Goal: Information Seeking & Learning: Learn about a topic

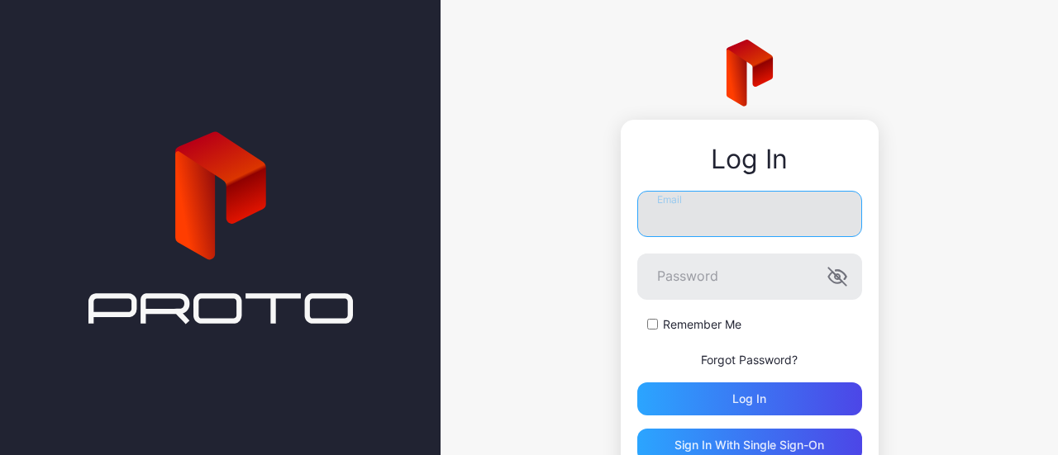
click at [659, 204] on input "Email" at bounding box center [749, 214] width 225 height 46
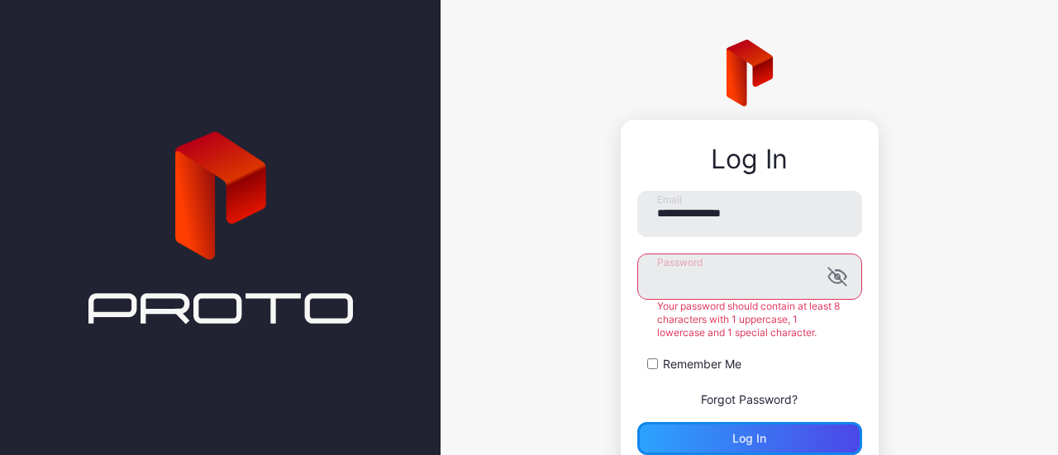
click at [696, 392] on form "**********" at bounding box center [749, 323] width 225 height 264
click at [827, 284] on icon "button" at bounding box center [837, 277] width 20 height 20
click at [637, 364] on form "**********" at bounding box center [749, 323] width 225 height 264
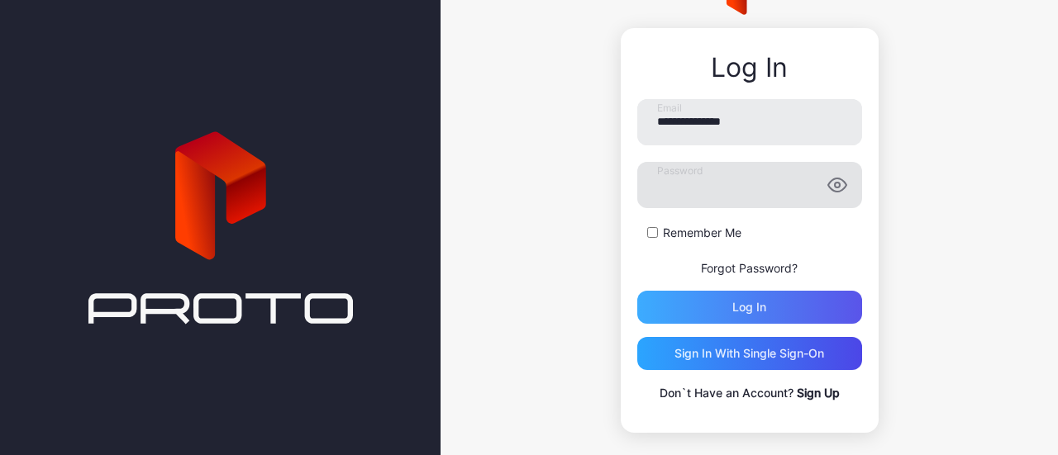
scroll to position [93, 0]
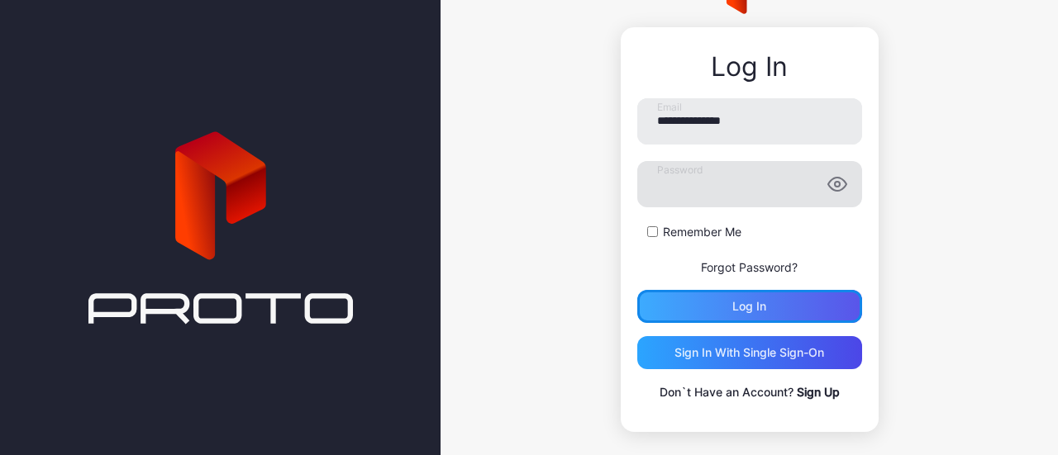
click at [740, 305] on div "Log in" at bounding box center [749, 306] width 34 height 13
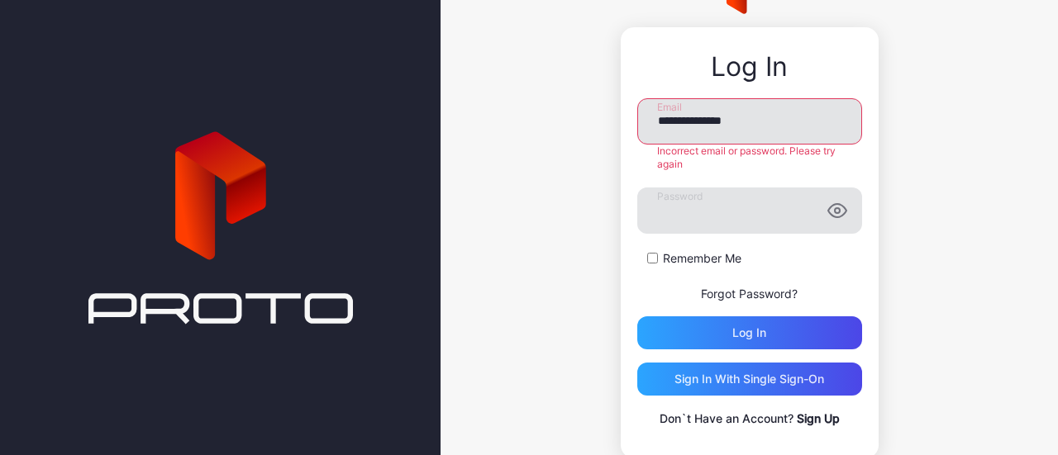
click at [687, 118] on input "**********" at bounding box center [749, 121] width 225 height 46
click at [690, 323] on div "**********" at bounding box center [749, 263] width 225 height 331
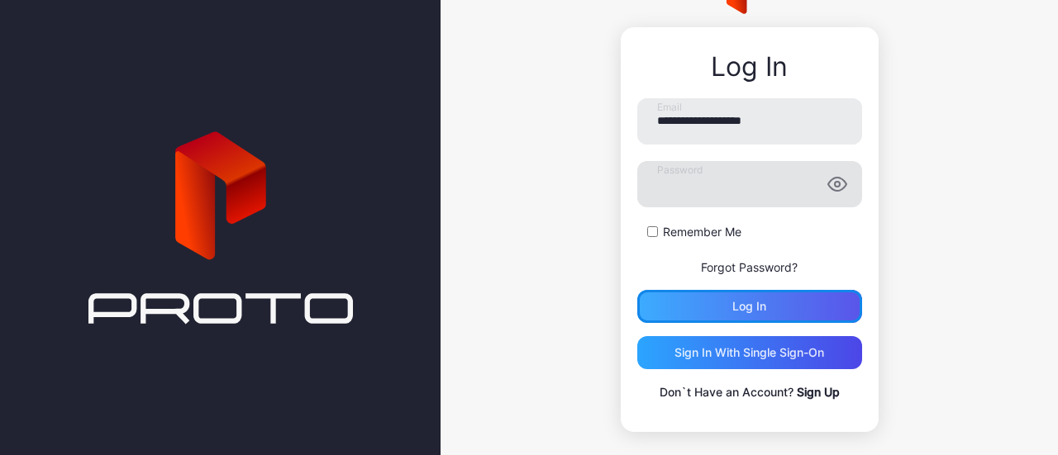
click at [689, 307] on div "Log in" at bounding box center [749, 306] width 225 height 33
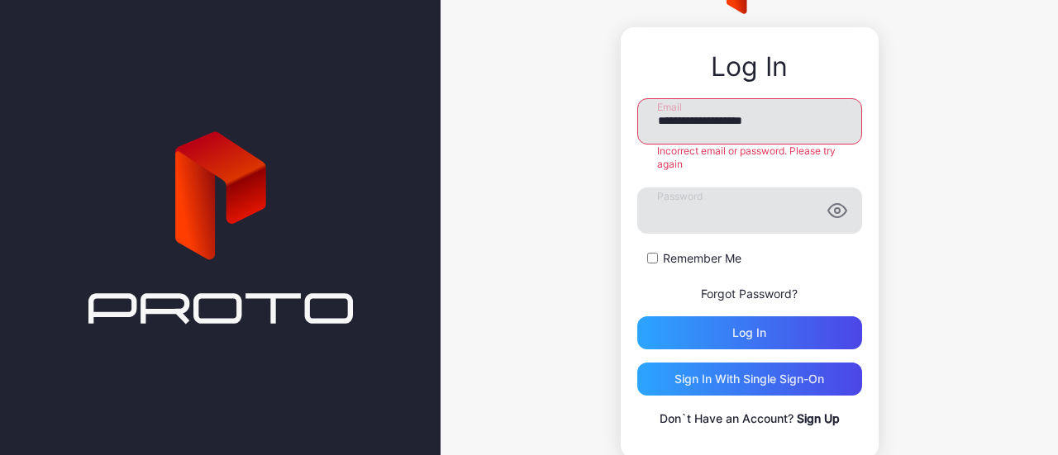
click at [692, 121] on input "**********" at bounding box center [749, 121] width 225 height 46
type input "**********"
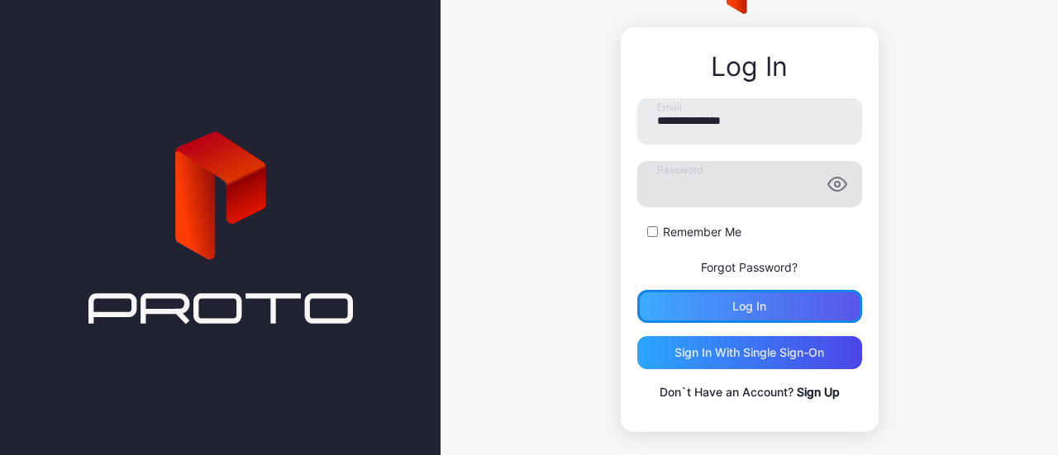
click at [696, 305] on div "Log in" at bounding box center [749, 306] width 225 height 33
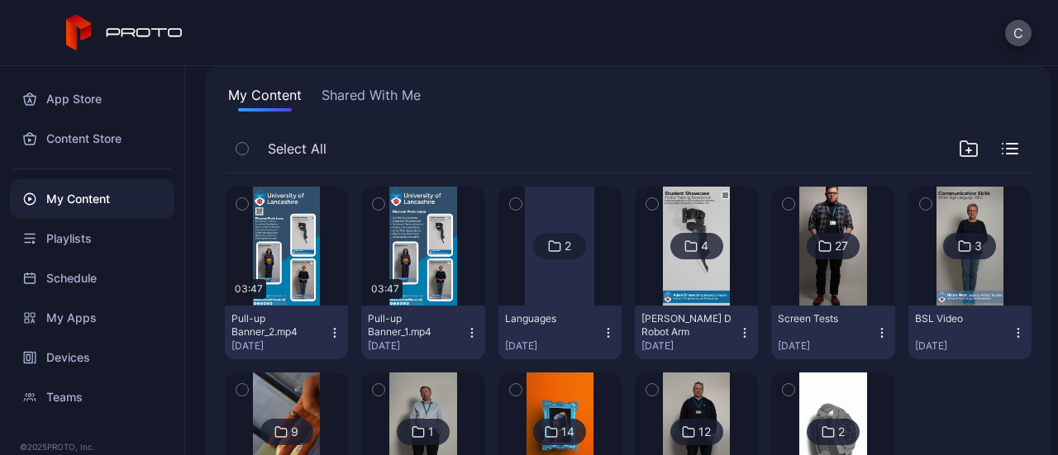
scroll to position [116, 0]
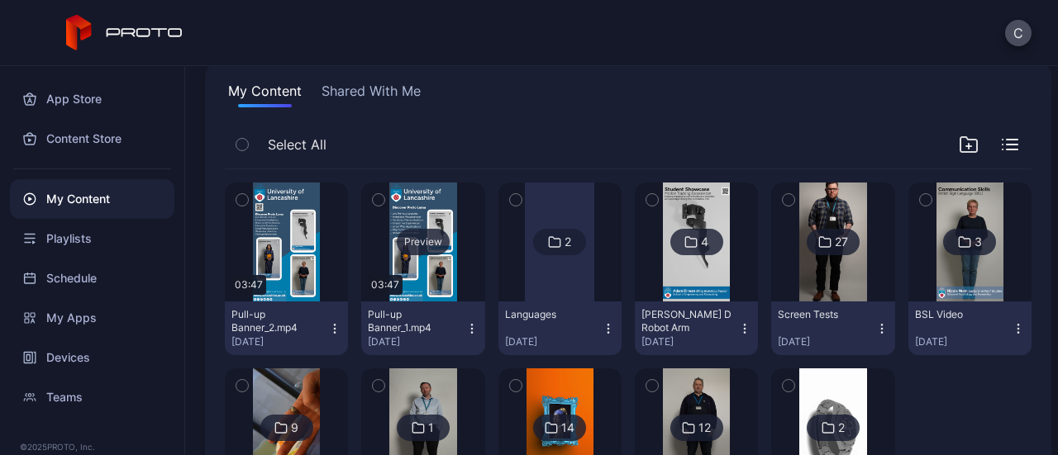
click at [417, 238] on div "Preview" at bounding box center [423, 242] width 53 height 26
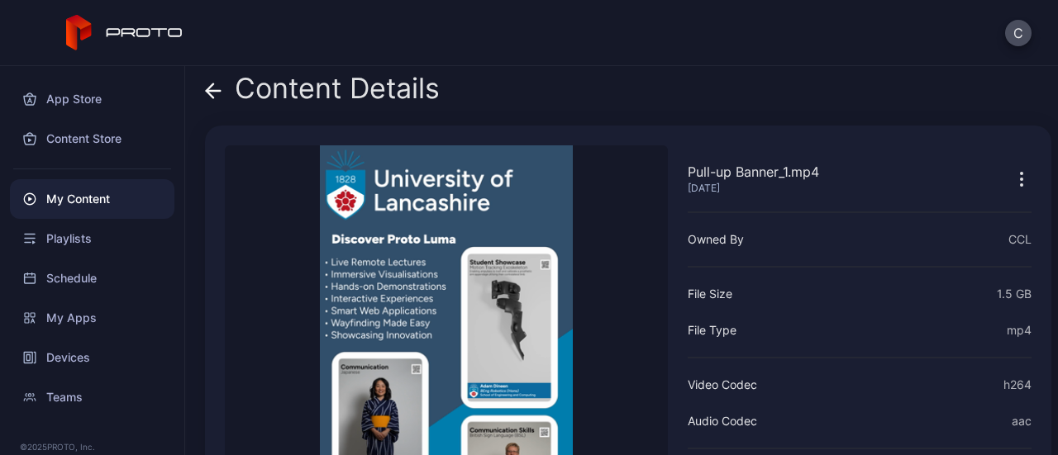
scroll to position [3, 0]
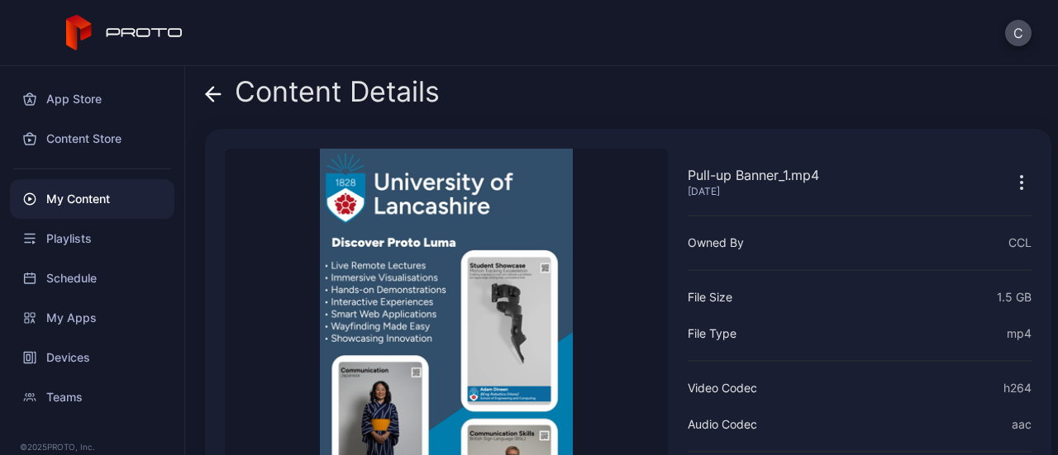
click at [288, 100] on div "Content Details" at bounding box center [322, 96] width 235 height 40
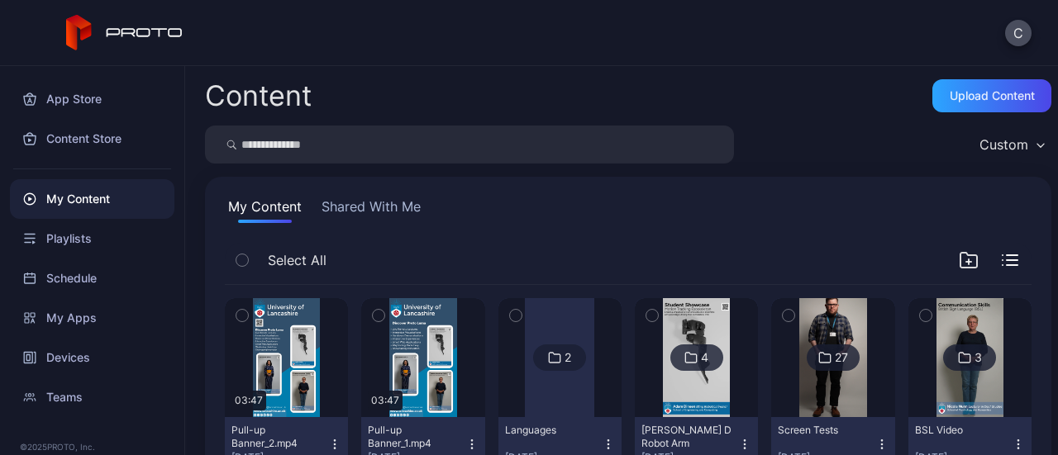
scroll to position [116, 0]
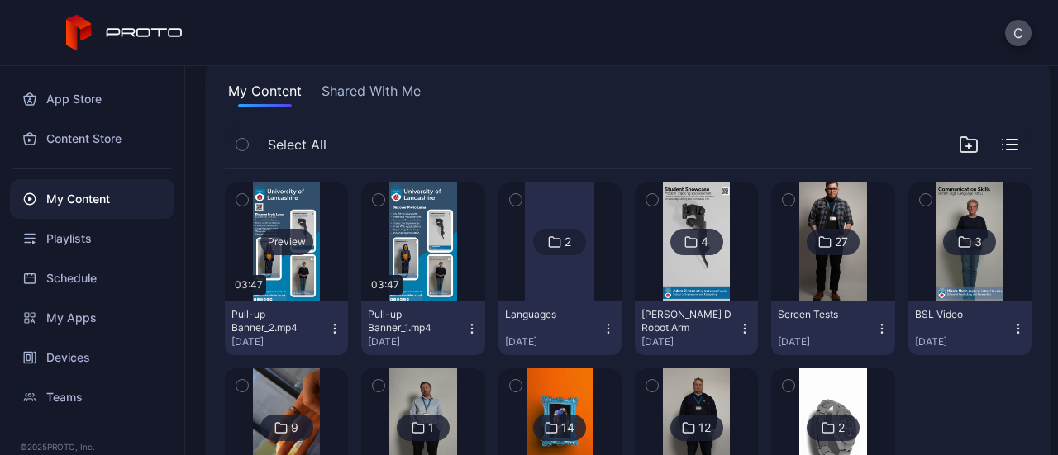
click at [279, 230] on div "Preview" at bounding box center [286, 242] width 53 height 26
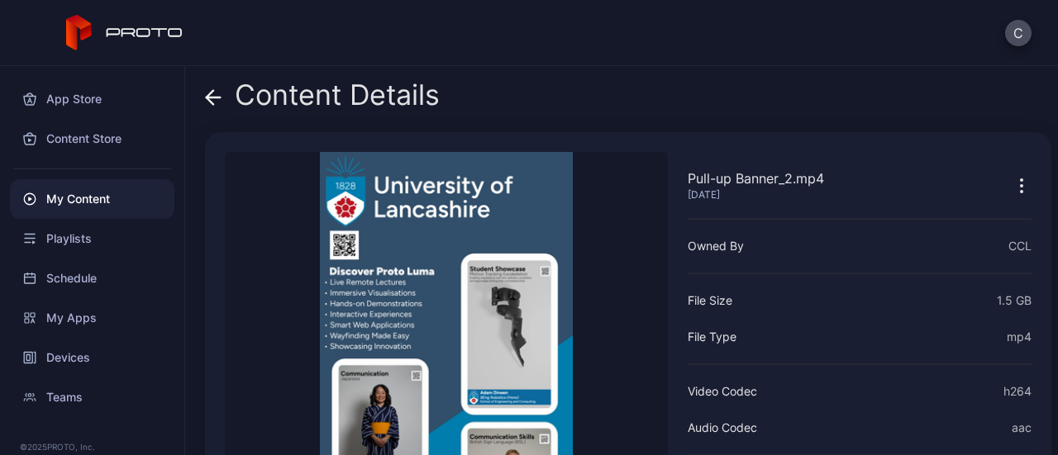
click at [360, 103] on div "Content Details" at bounding box center [322, 99] width 235 height 40
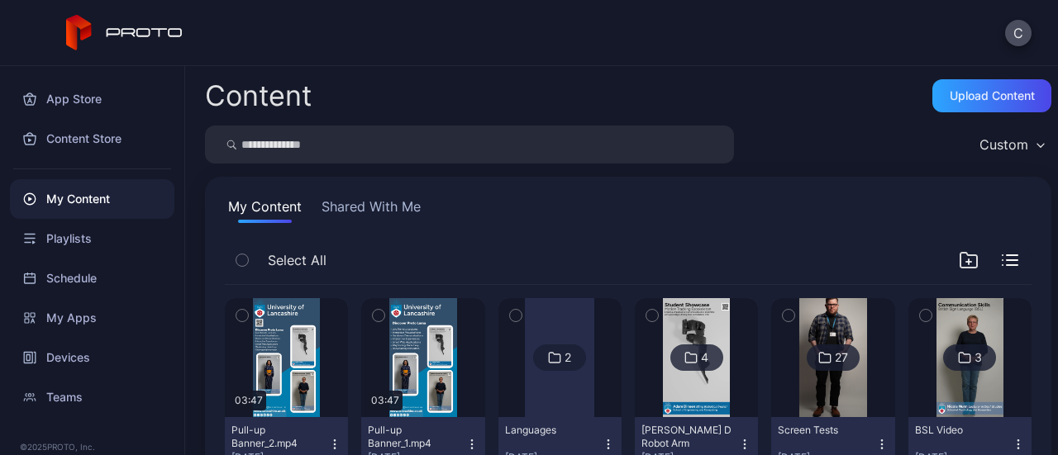
scroll to position [116, 0]
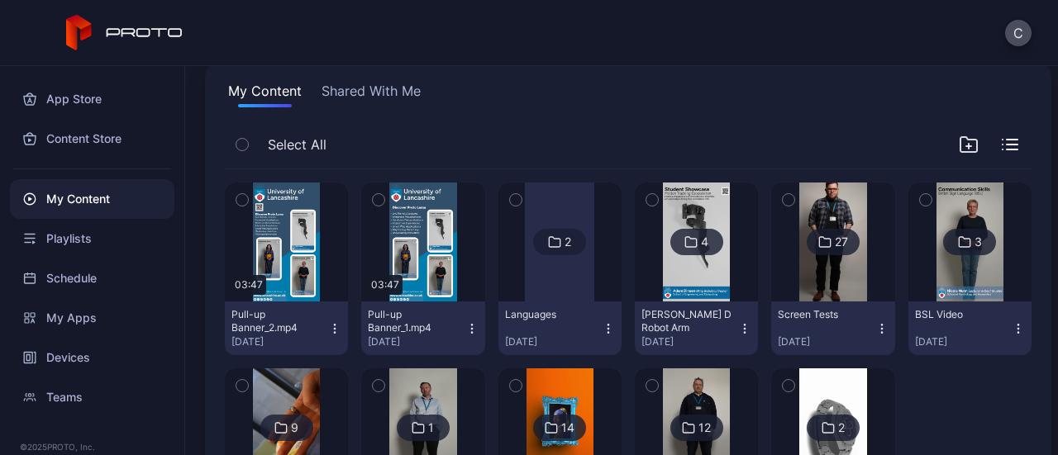
click at [552, 277] on div at bounding box center [559, 242] width 69 height 119
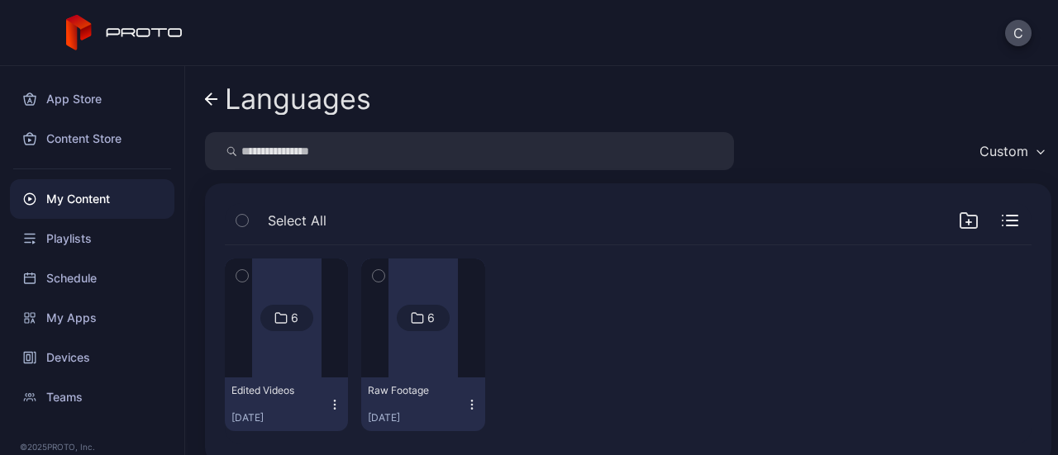
click at [292, 330] on div "6" at bounding box center [286, 318] width 53 height 26
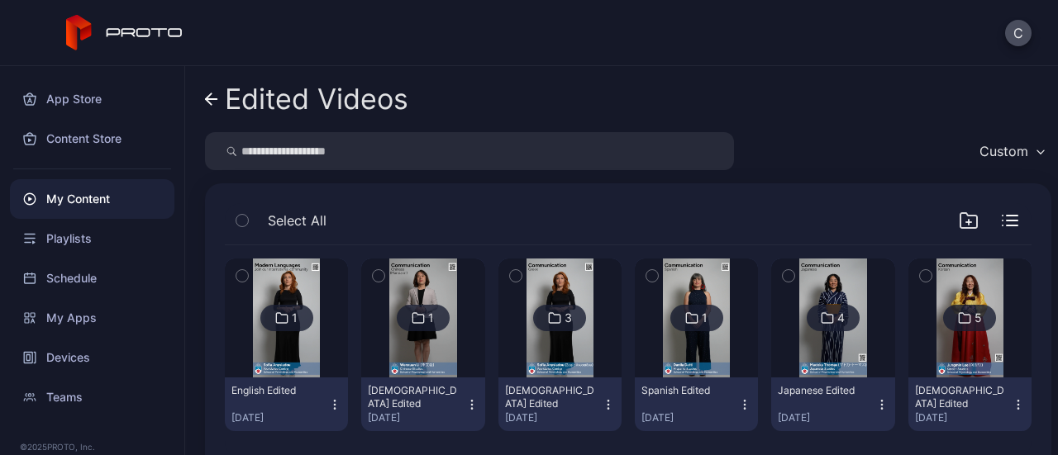
click at [294, 345] on img at bounding box center [286, 318] width 67 height 119
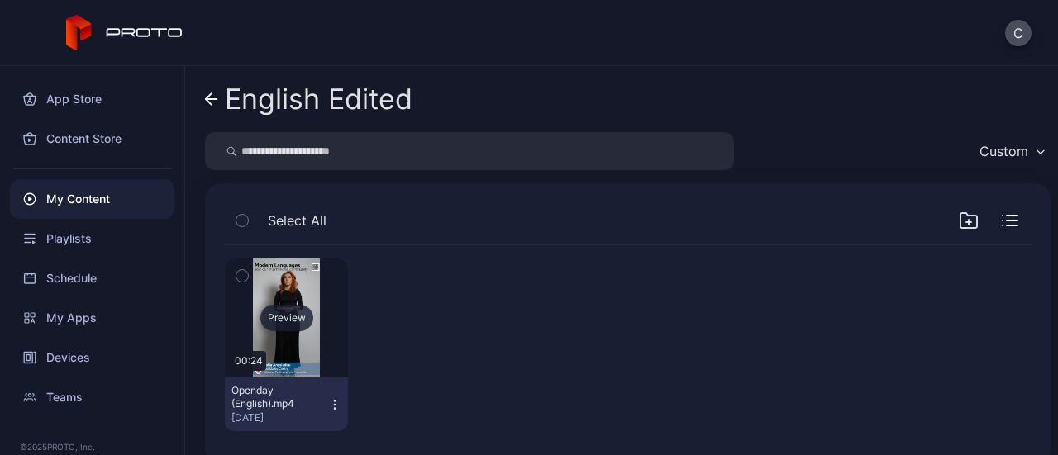
click at [289, 316] on div "Preview" at bounding box center [286, 318] width 53 height 26
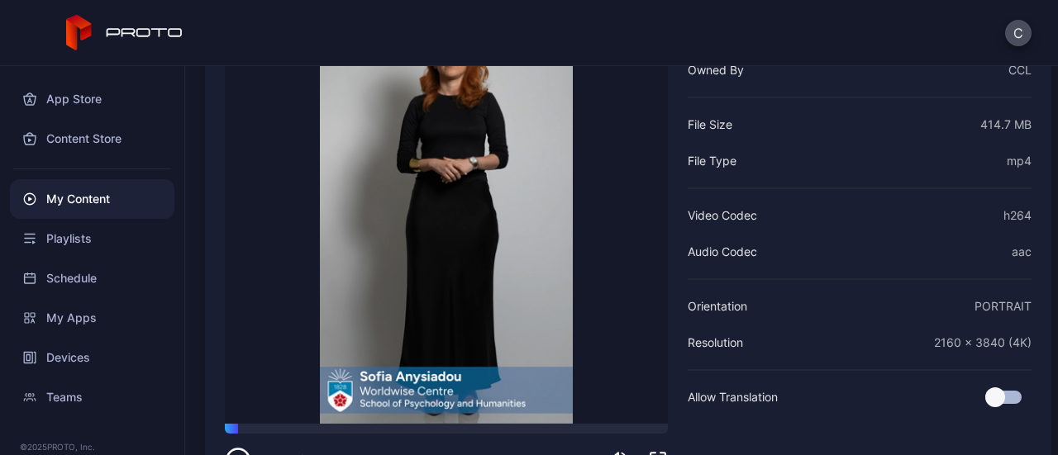
scroll to position [215, 0]
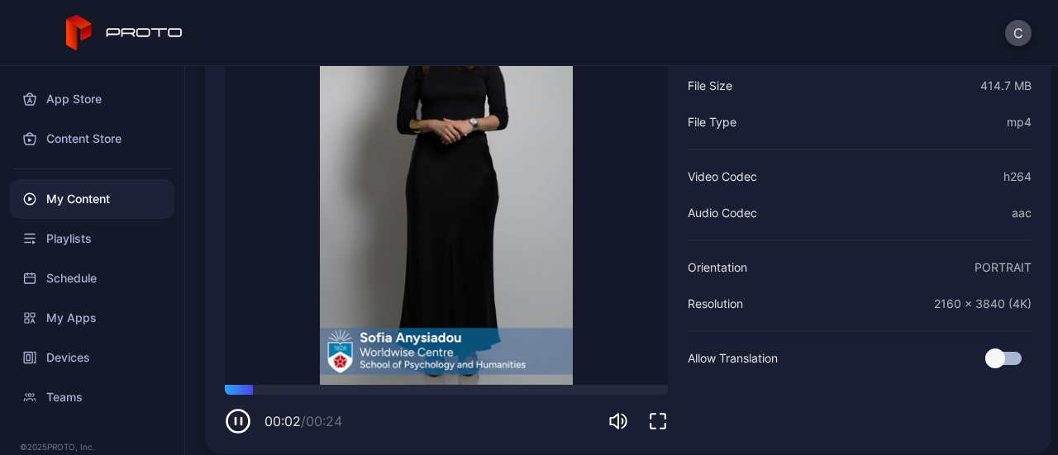
click at [663, 422] on icon "button" at bounding box center [658, 421] width 20 height 20
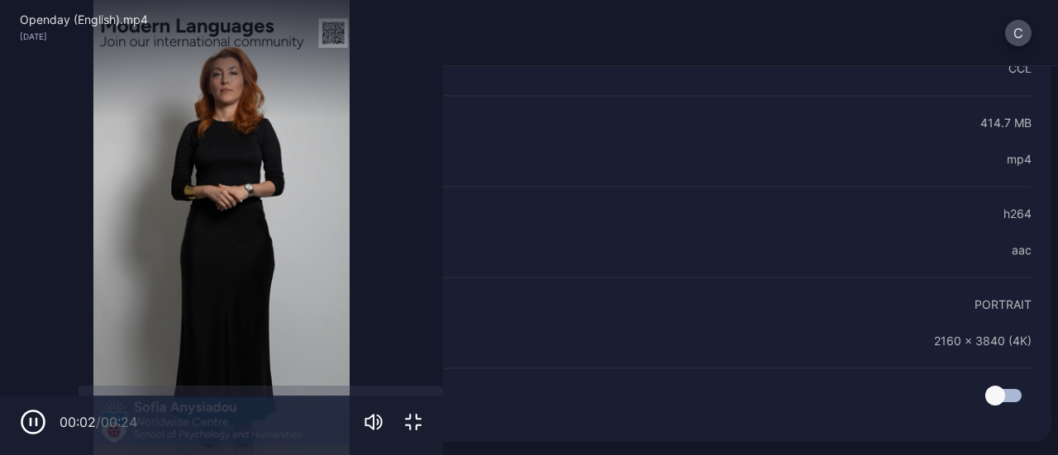
scroll to position [35, 0]
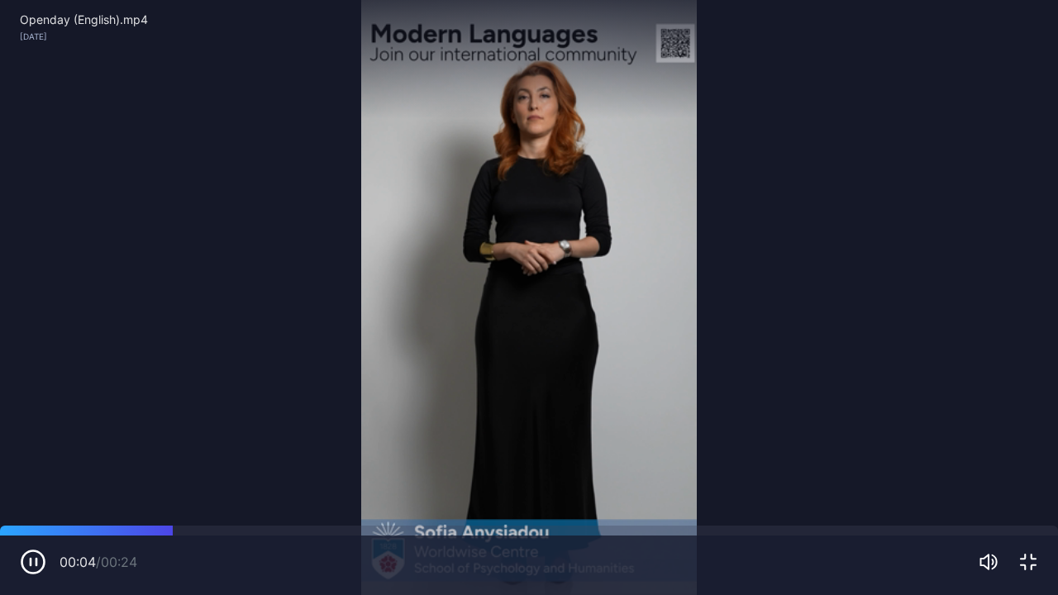
click at [1024, 454] on icon "button" at bounding box center [1028, 562] width 20 height 20
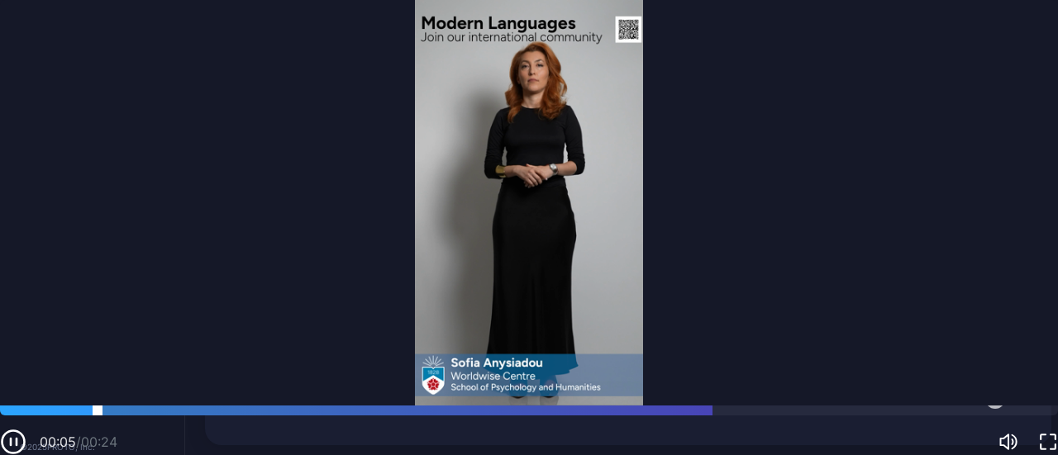
scroll to position [224, 0]
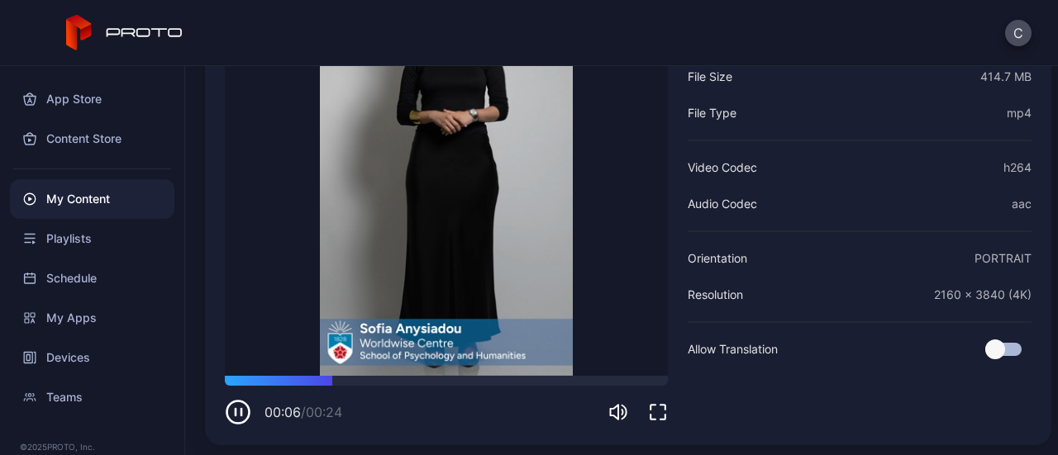
click at [241, 404] on icon "button" at bounding box center [238, 412] width 26 height 26
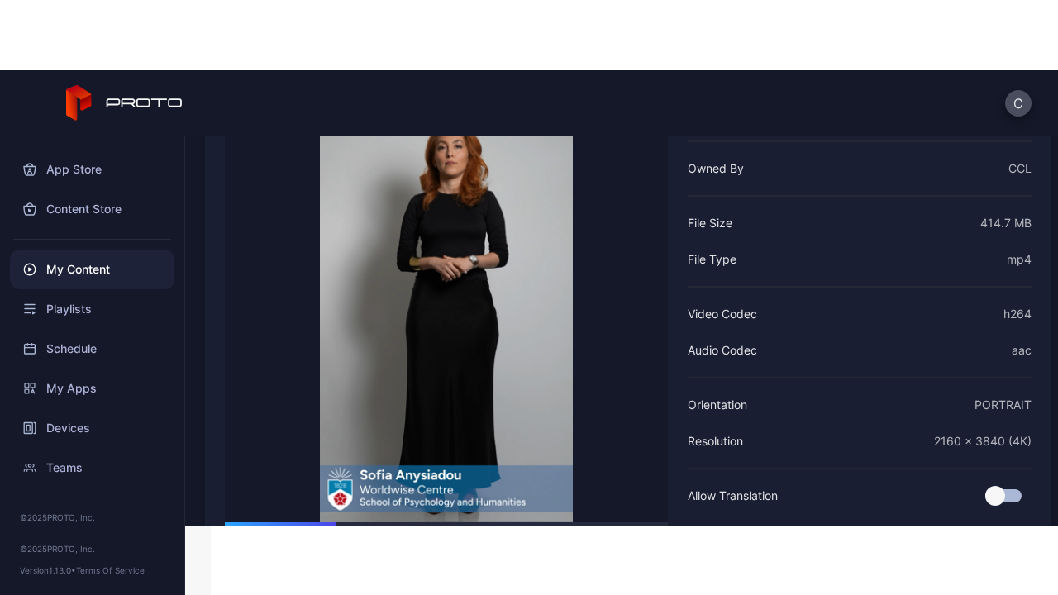
scroll to position [227, 0]
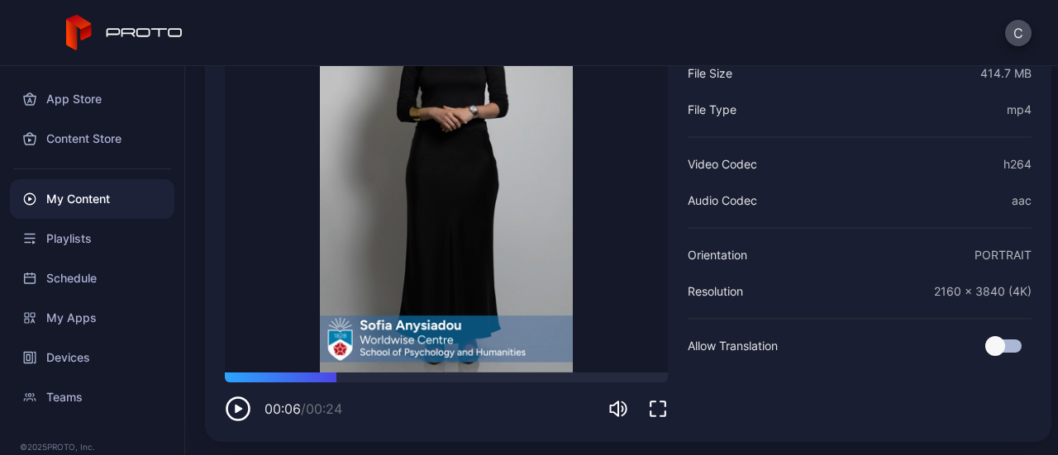
click at [659, 402] on icon "button" at bounding box center [658, 409] width 20 height 20
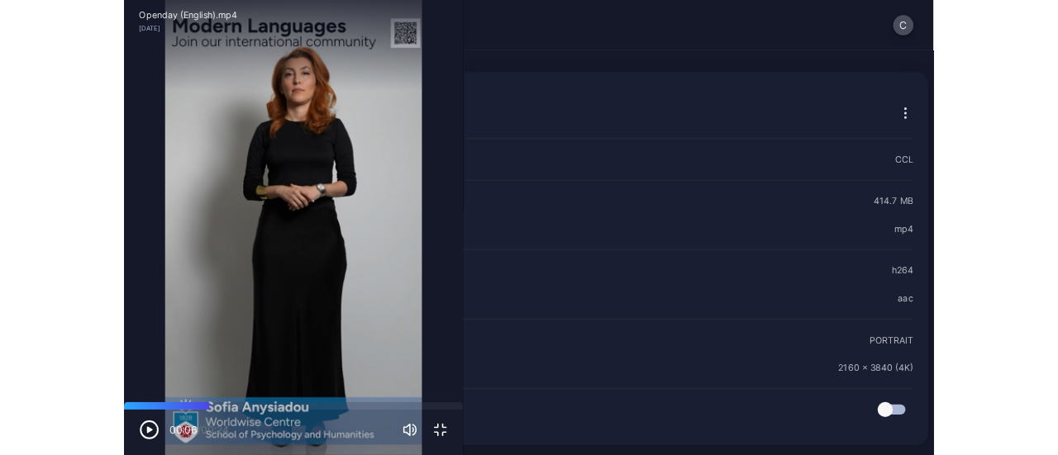
scroll to position [35, 0]
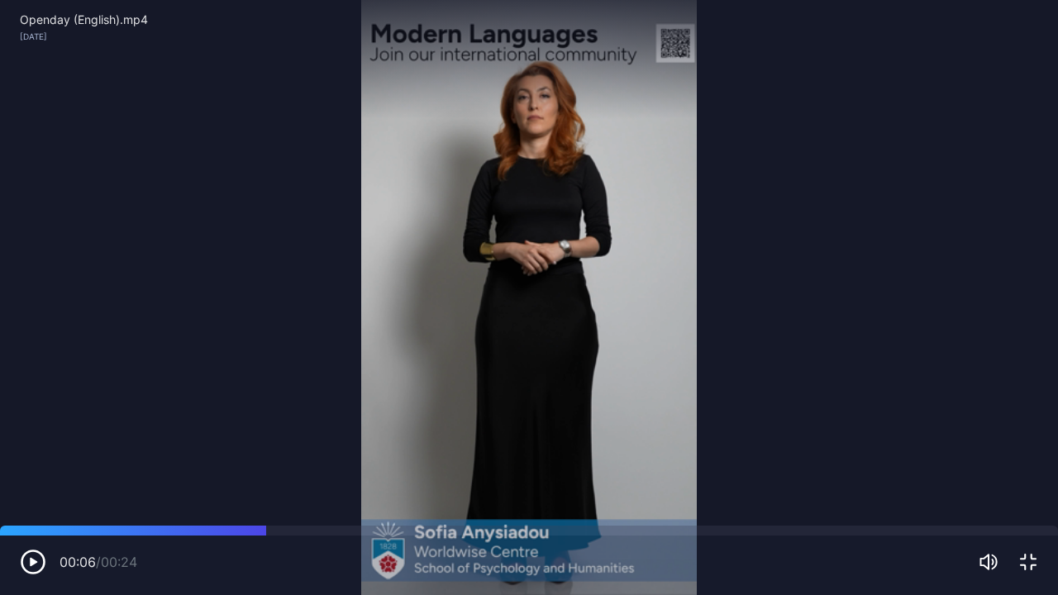
click at [1018, 454] on button "button" at bounding box center [1028, 562] width 20 height 20
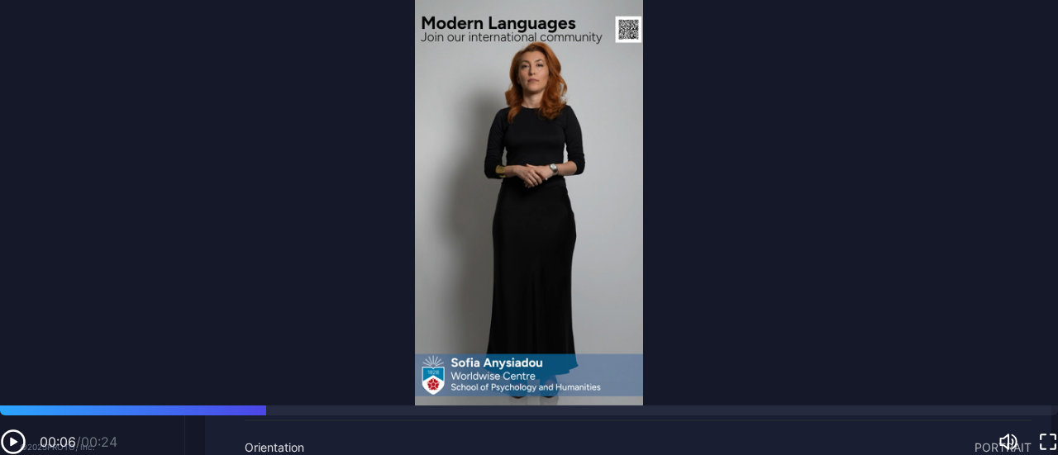
scroll to position [174, 0]
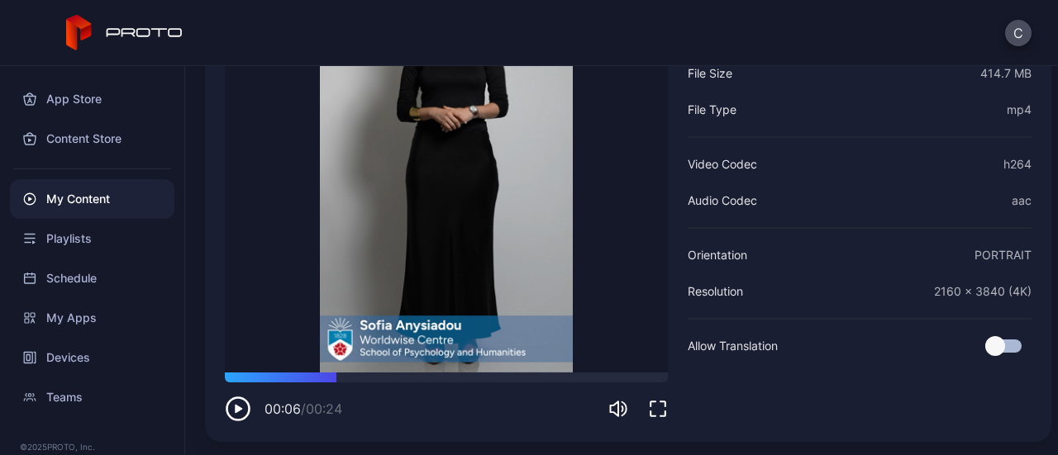
click at [654, 404] on icon "button" at bounding box center [658, 409] width 20 height 20
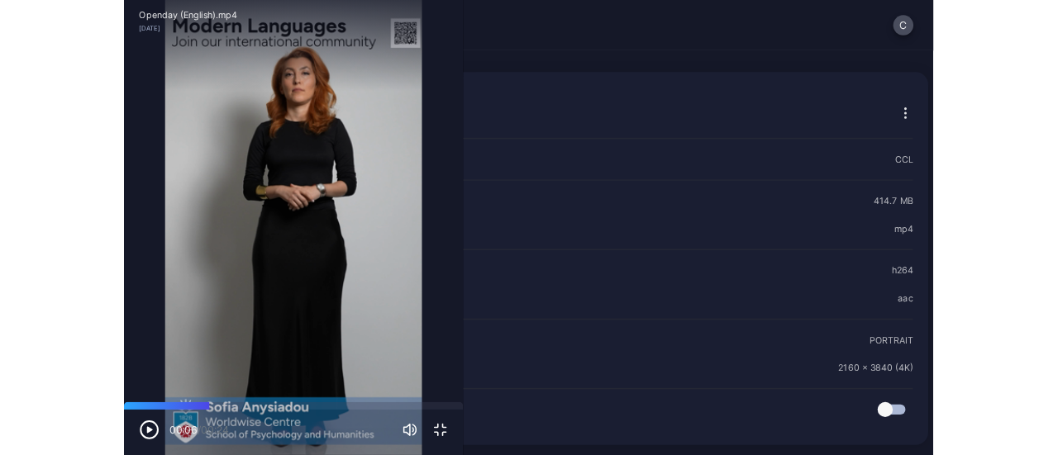
scroll to position [35, 0]
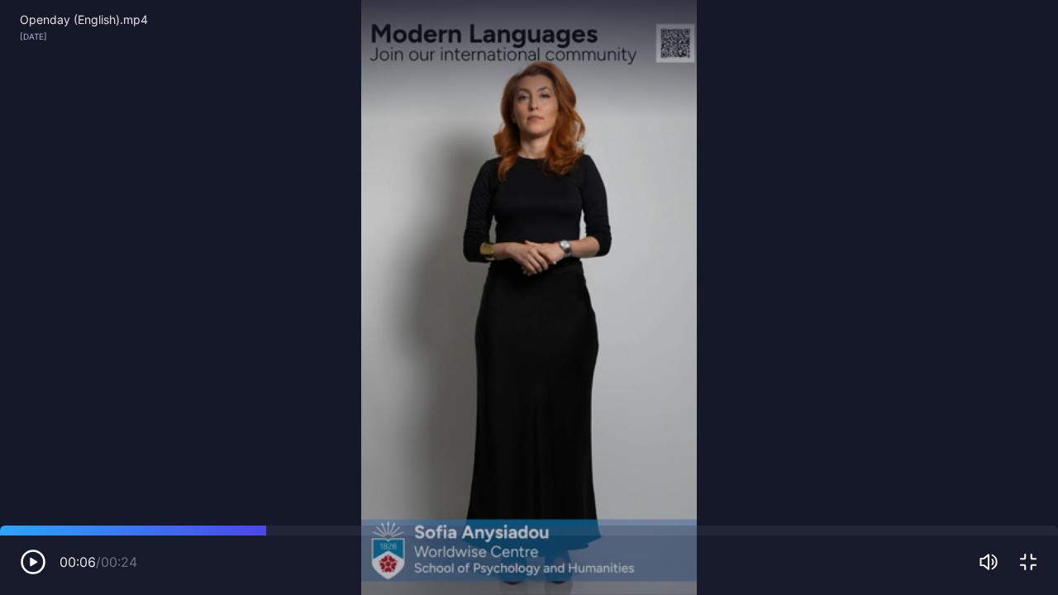
click at [418, 398] on video "Sorry, your browser doesn‘t support embedded videos" at bounding box center [529, 297] width 1058 height 595
click at [40, 454] on icon "button" at bounding box center [33, 562] width 26 height 26
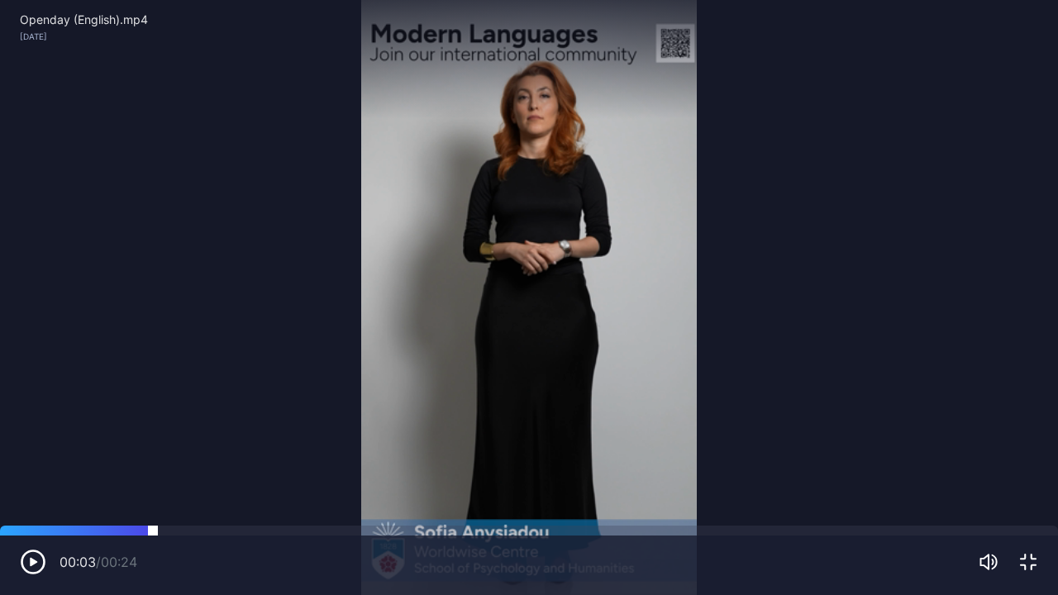
drag, startPoint x: 165, startPoint y: 527, endPoint x: 154, endPoint y: 526, distance: 11.7
click at [154, 454] on div at bounding box center [529, 531] width 1058 height 10
drag, startPoint x: 121, startPoint y: 528, endPoint x: 48, endPoint y: 528, distance: 72.7
click at [48, 454] on div at bounding box center [529, 531] width 1058 height 10
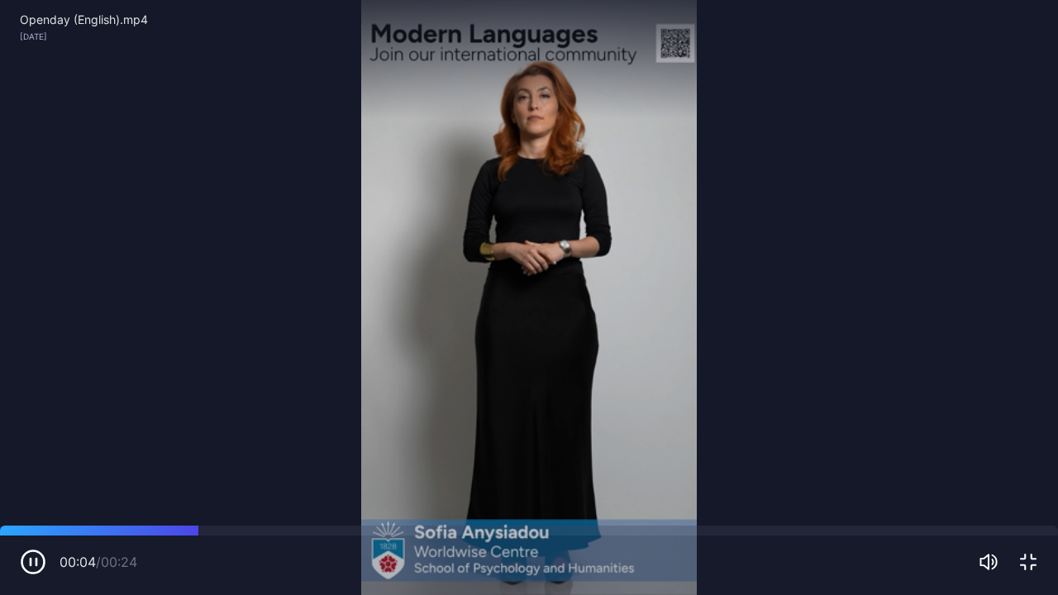
click at [26, 454] on icon "button" at bounding box center [33, 562] width 26 height 26
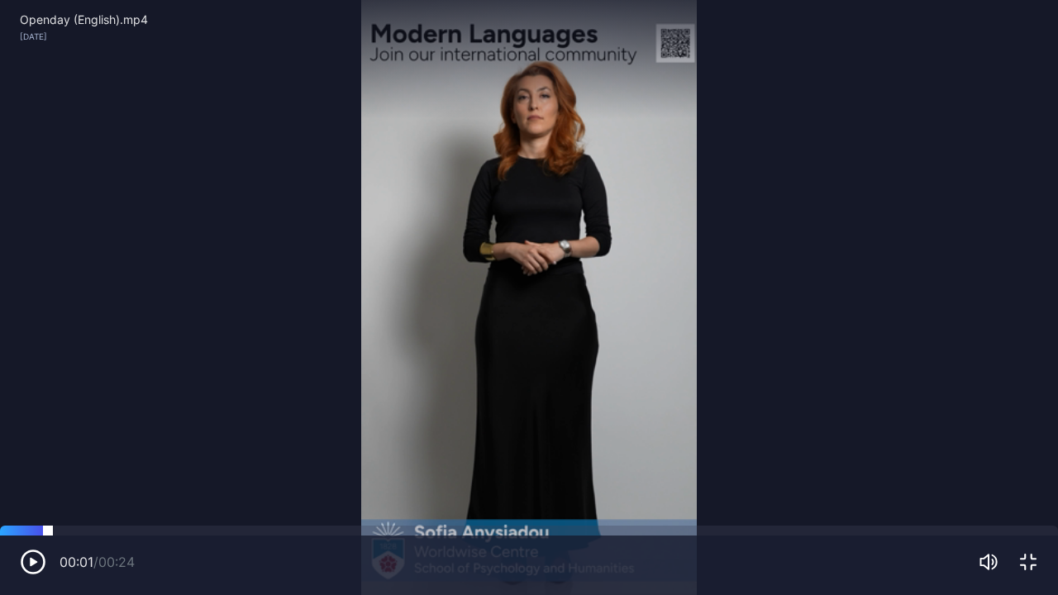
drag, startPoint x: 55, startPoint y: 527, endPoint x: 41, endPoint y: 527, distance: 14.0
click at [41, 454] on div at bounding box center [529, 531] width 1058 height 10
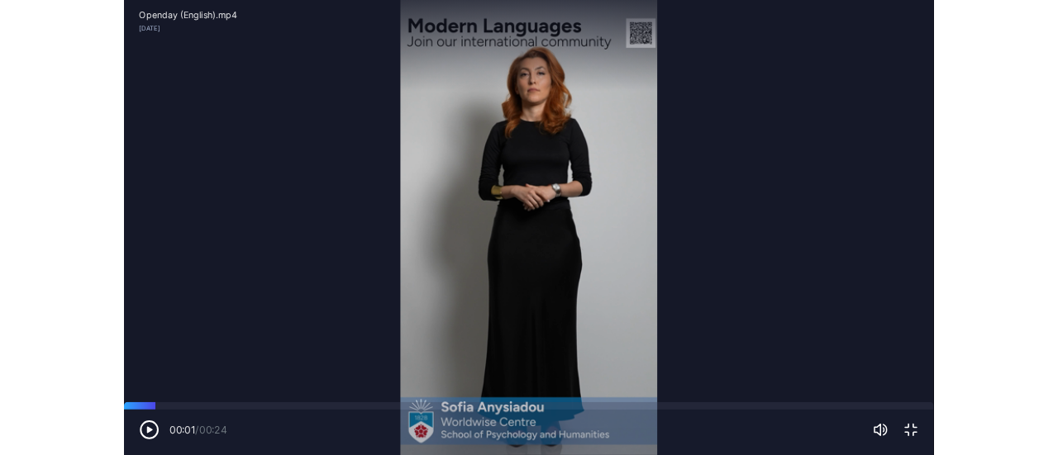
scroll to position [174, 0]
